Goal: Transaction & Acquisition: Purchase product/service

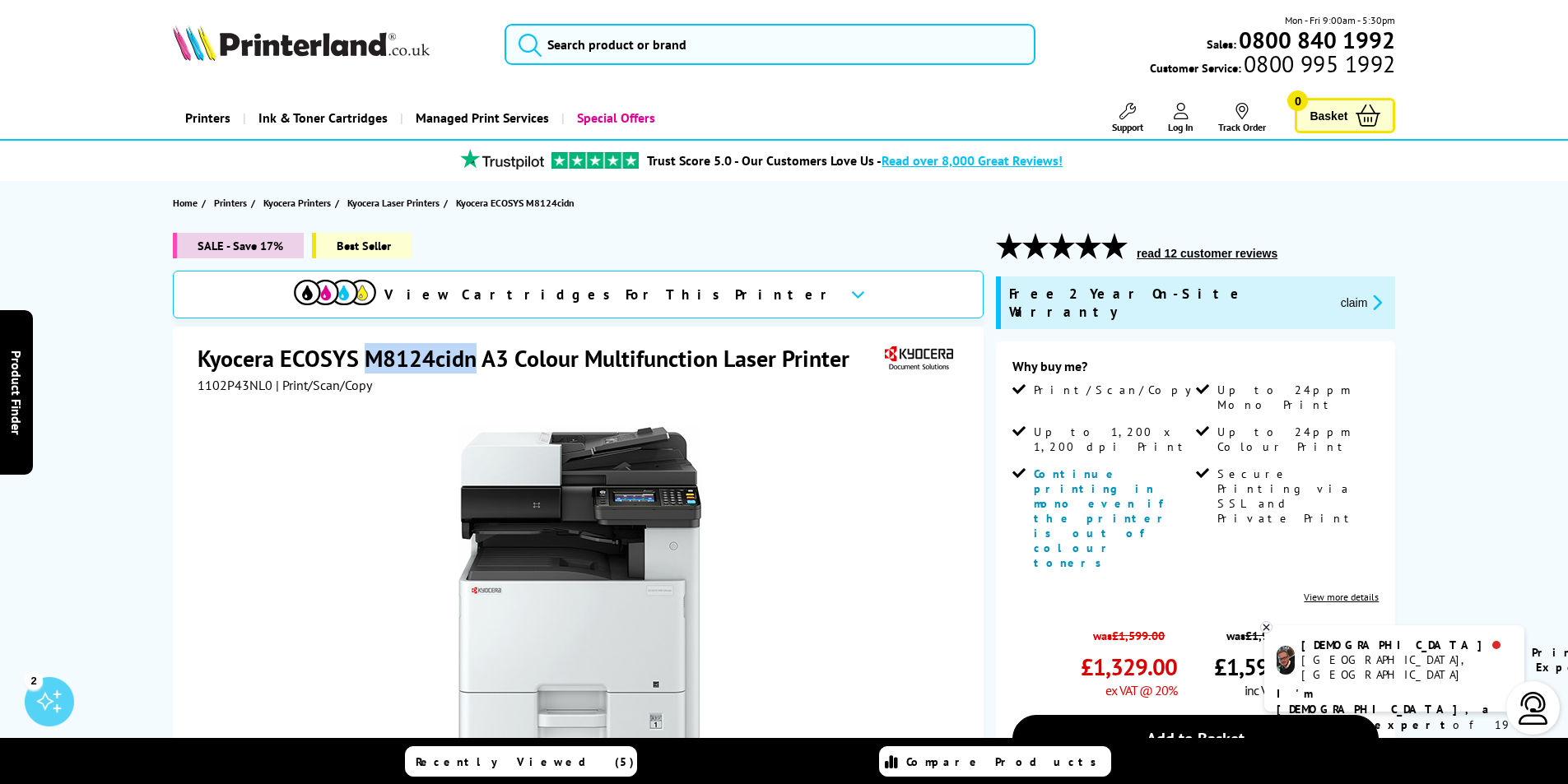
drag, startPoint x: 477, startPoint y: 360, endPoint x: 362, endPoint y: 360, distance: 115.0
click at [362, 360] on h1 "Kyocera ECOSYS M8124cidn A3 Colour Multifunction Laser Printer" at bounding box center [531, 358] width 668 height 30
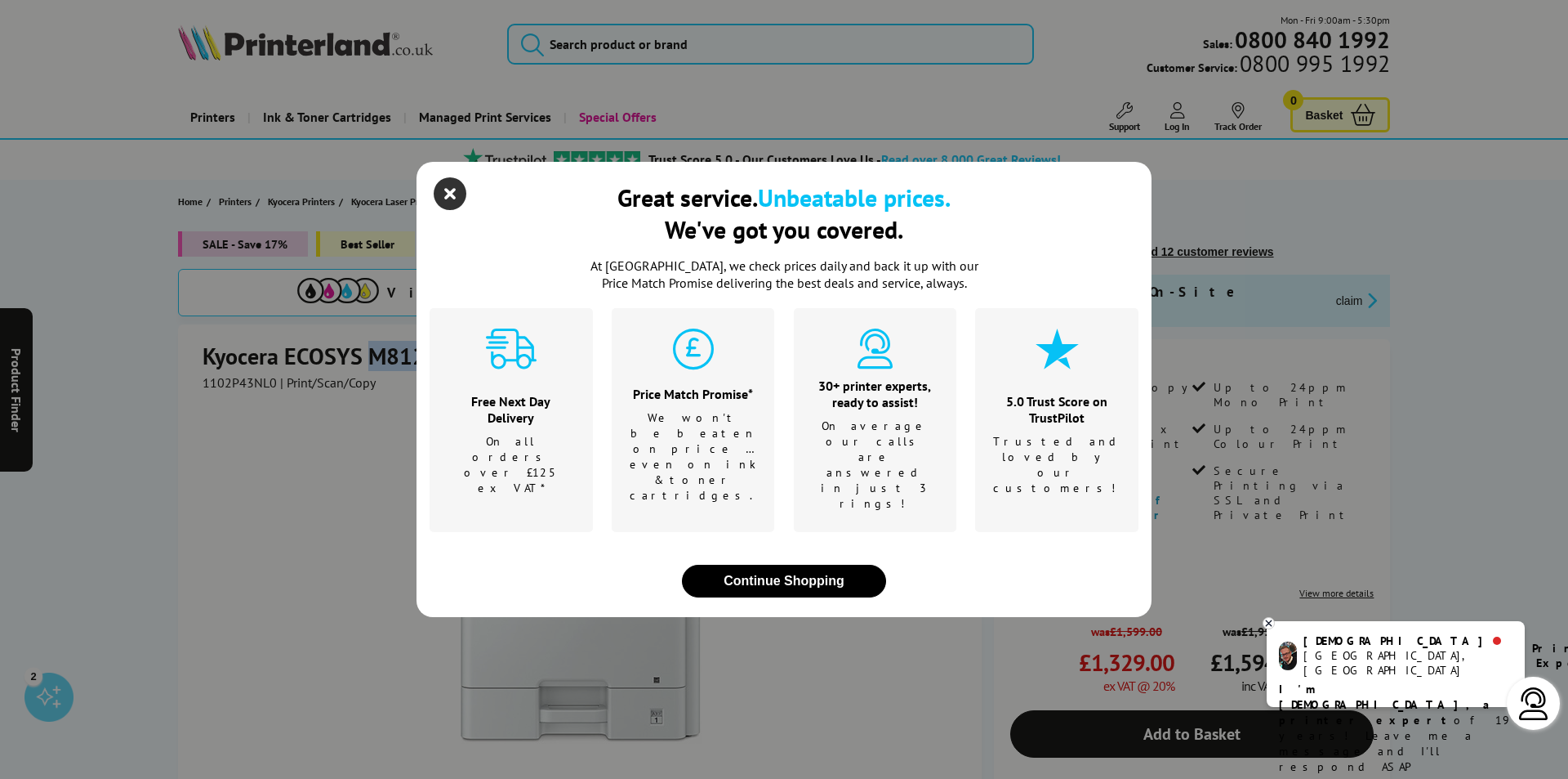
click at [438, 210] on icon "close modal" at bounding box center [450, 193] width 33 height 33
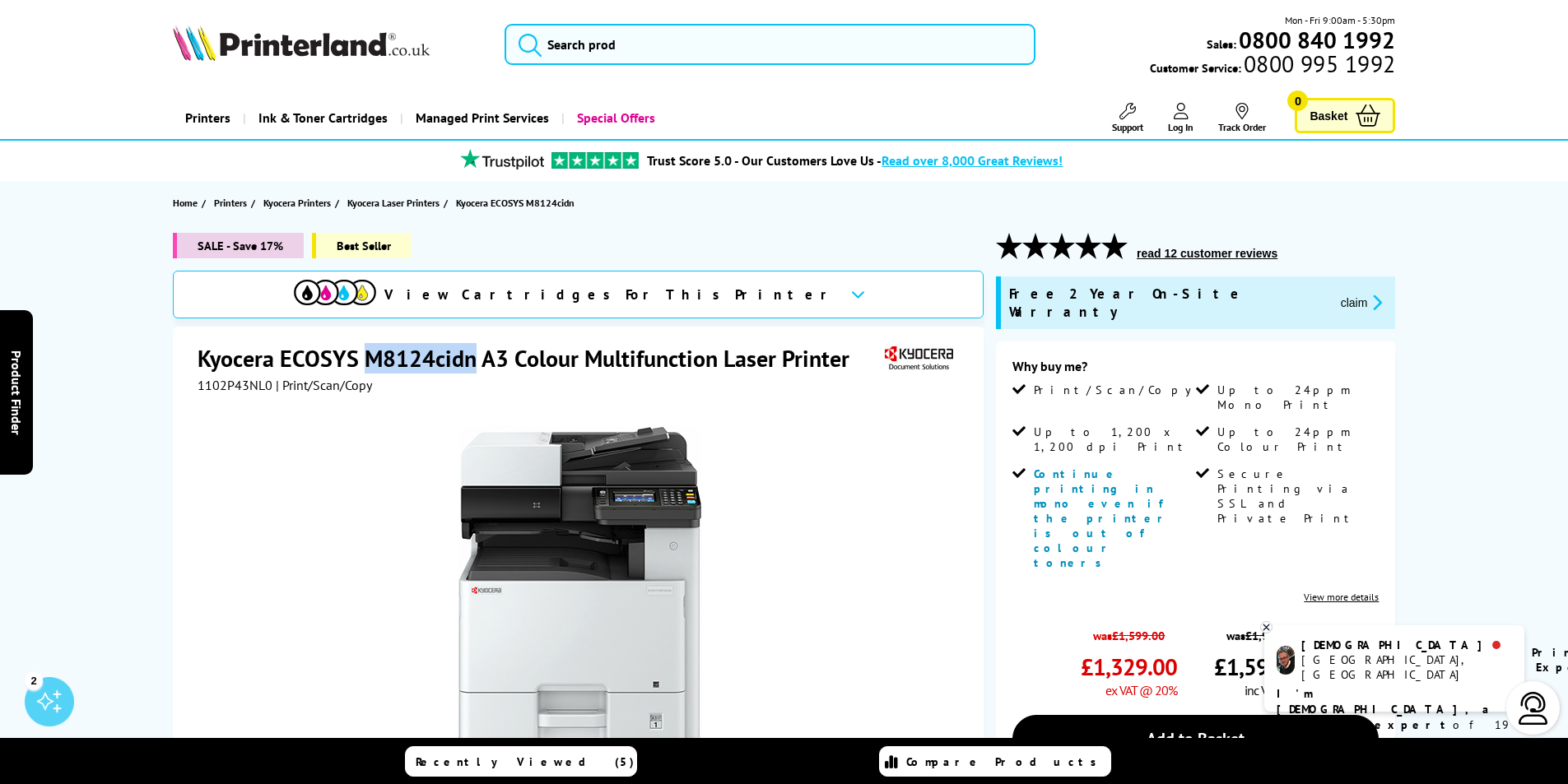
copy h1 "M8124cidn"
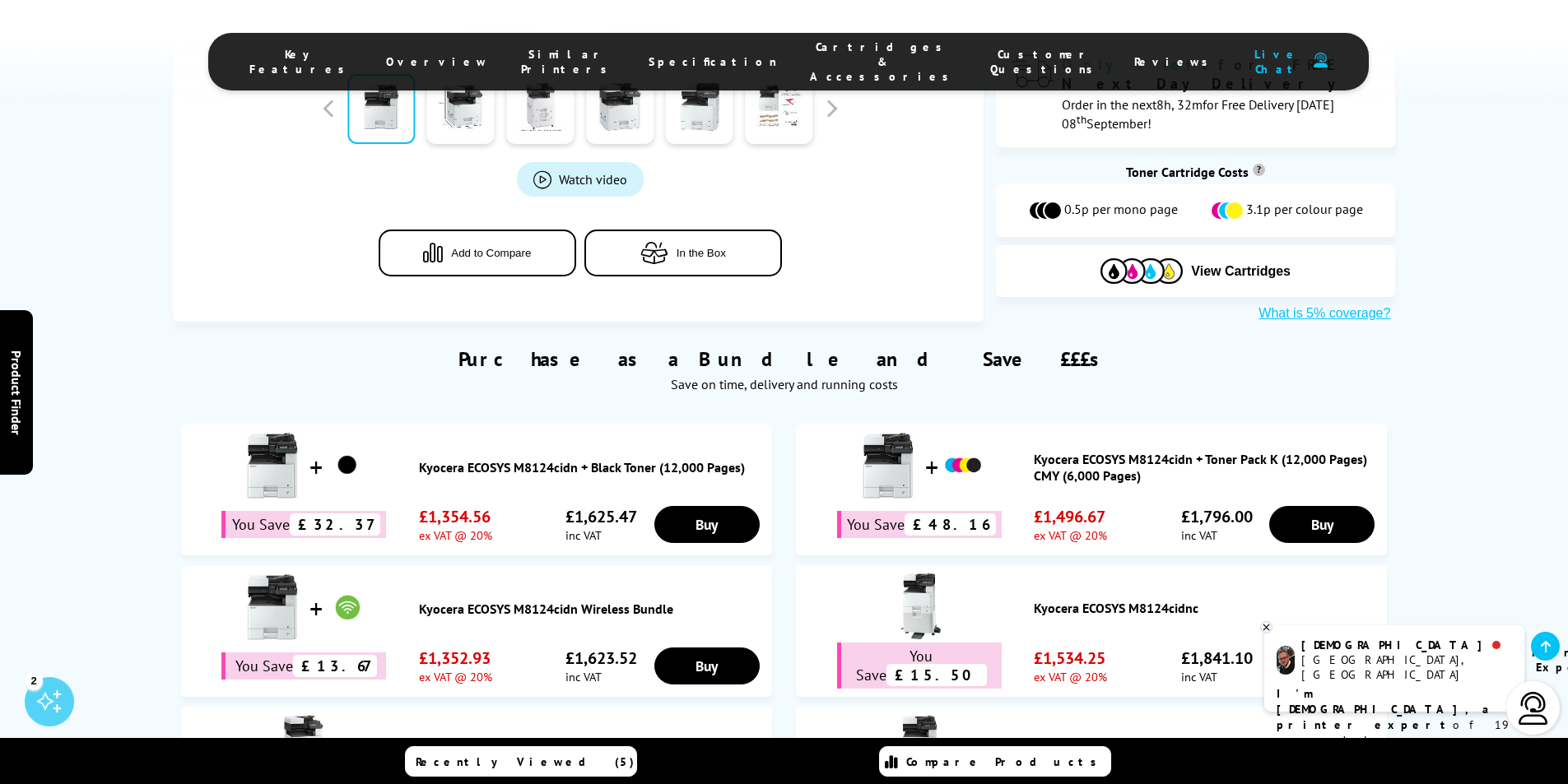
scroll to position [1069, 0]
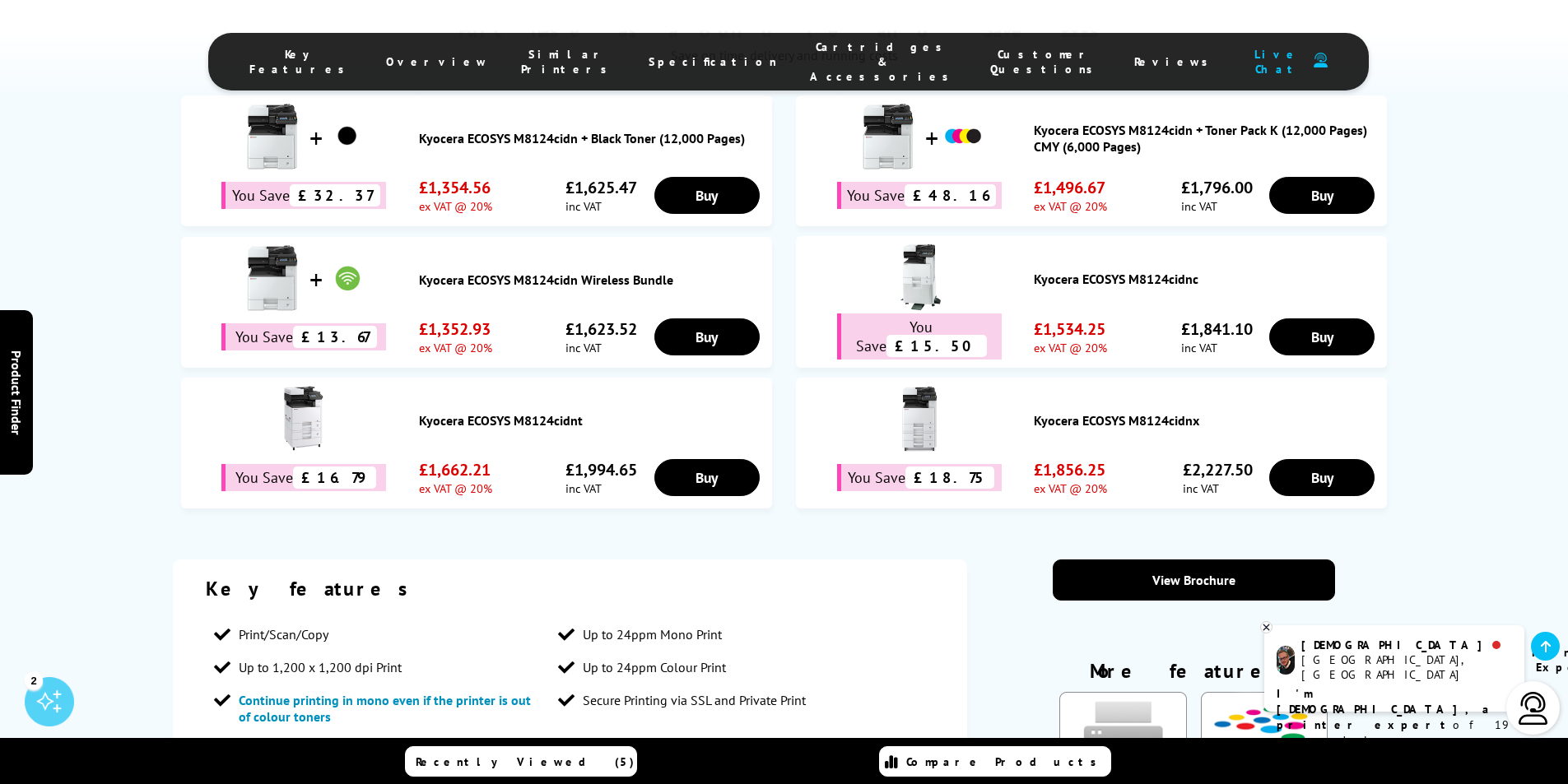
click at [865, 49] on span "Cartridges & Accessories" at bounding box center [883, 61] width 147 height 44
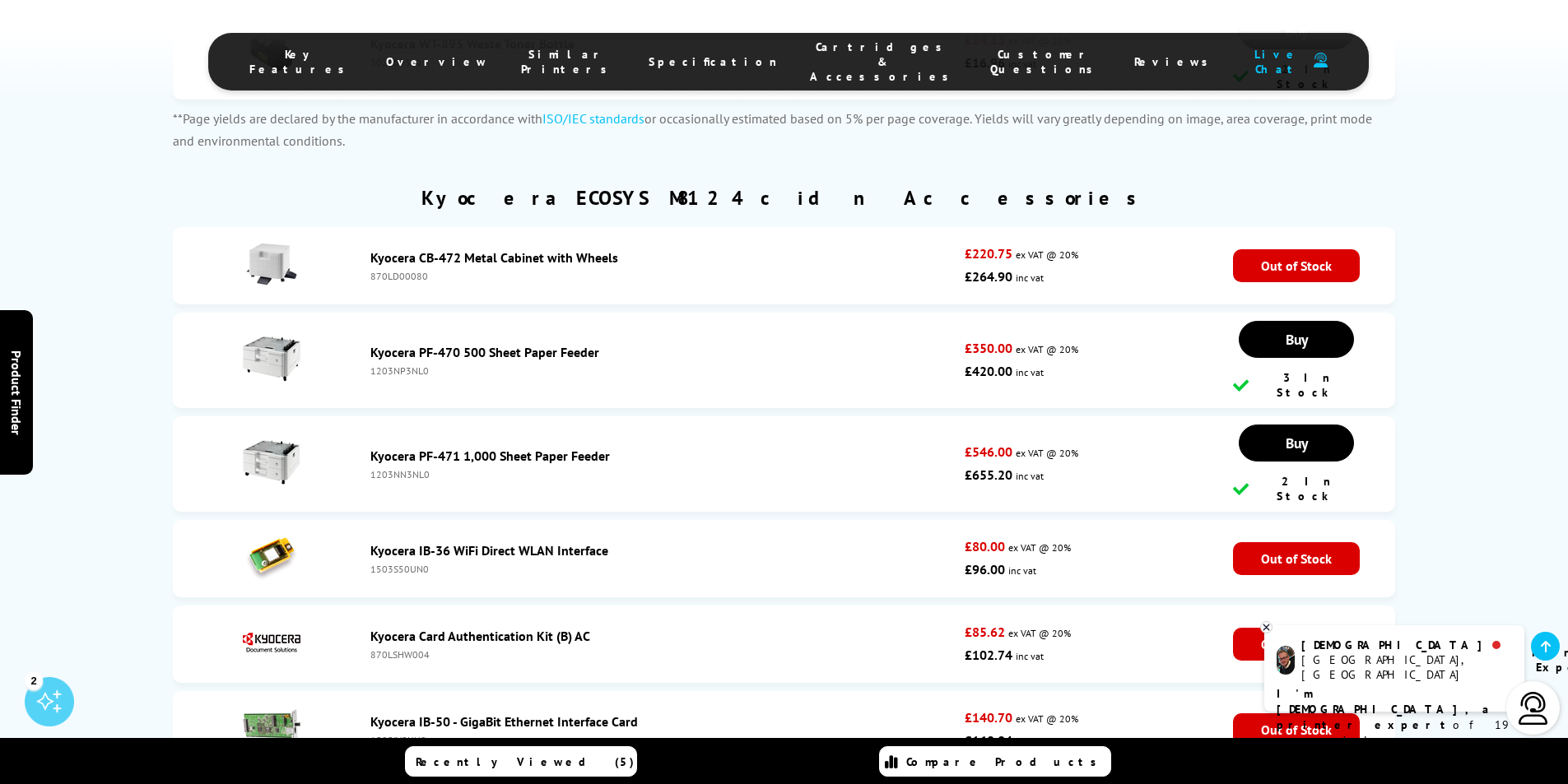
scroll to position [5910, 0]
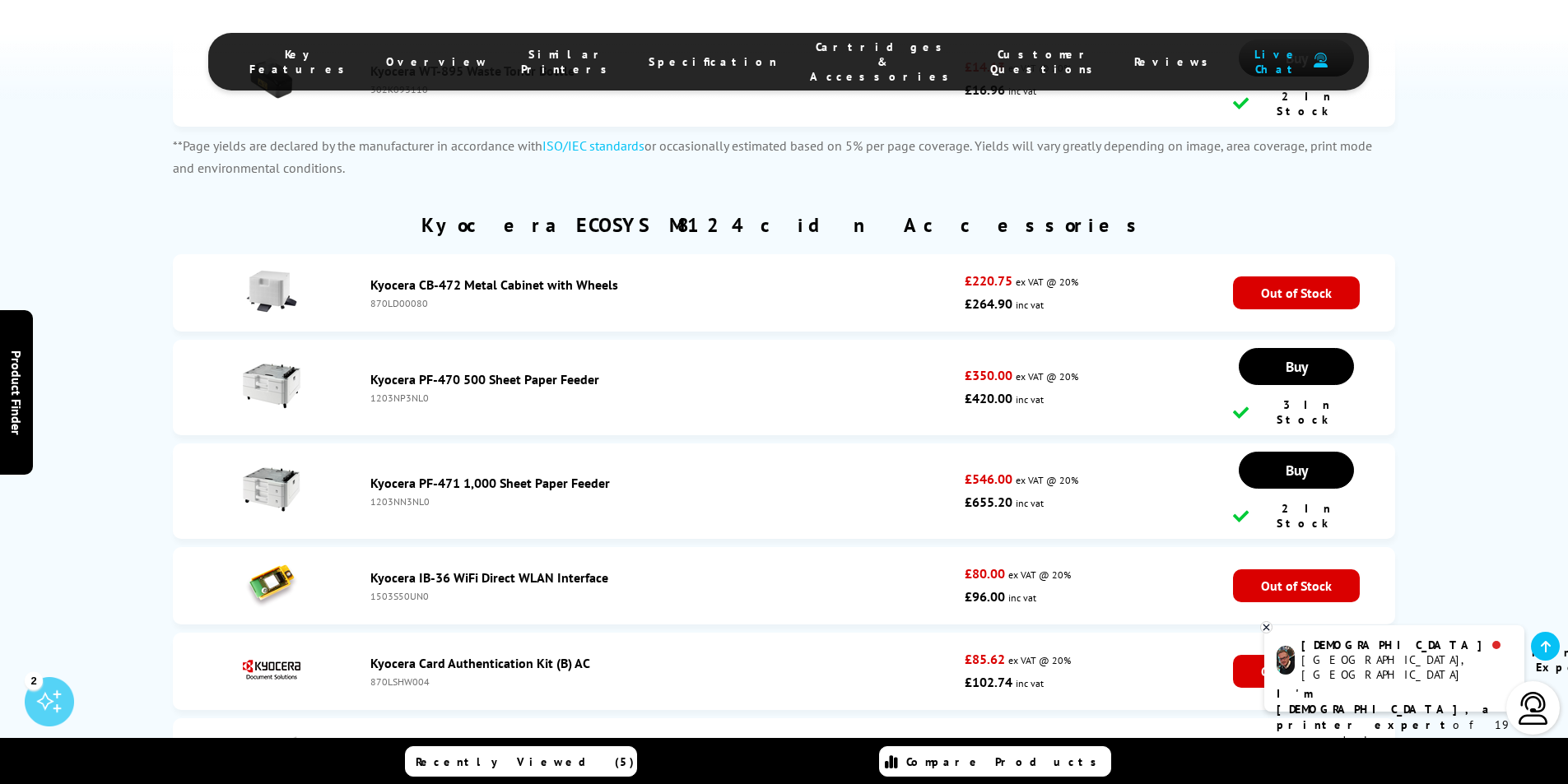
drag, startPoint x: 449, startPoint y: 220, endPoint x: 369, endPoint y: 227, distance: 80.3
click at [363, 340] on li "Kyocera PF-470 500 Sheet Paper Feeder 1203NP3NL0 £350.00 ex VAT @ 20% £420.00 i…" at bounding box center [784, 387] width 1222 height 95
copy div "1203NP3NL0"
